Goal: Download file/media

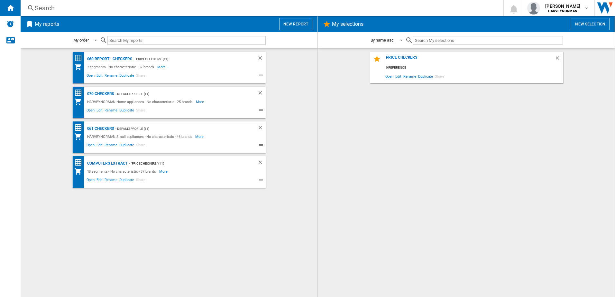
click at [105, 165] on div "Computers extract" at bounding box center [107, 163] width 42 height 8
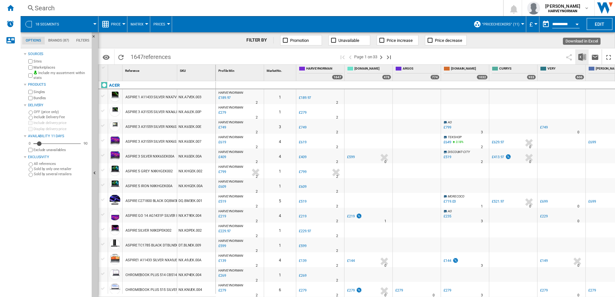
click at [580, 55] on img "Download in Excel" at bounding box center [583, 57] width 8 height 8
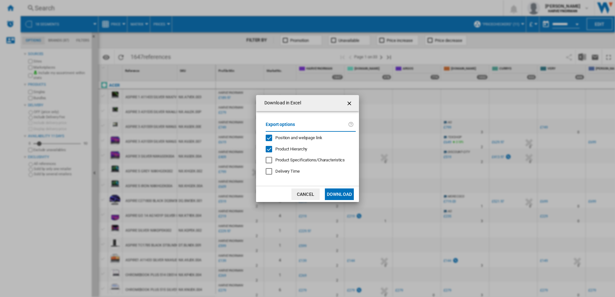
click at [347, 198] on button "Download" at bounding box center [339, 194] width 29 height 12
